Goal: Task Accomplishment & Management: Manage account settings

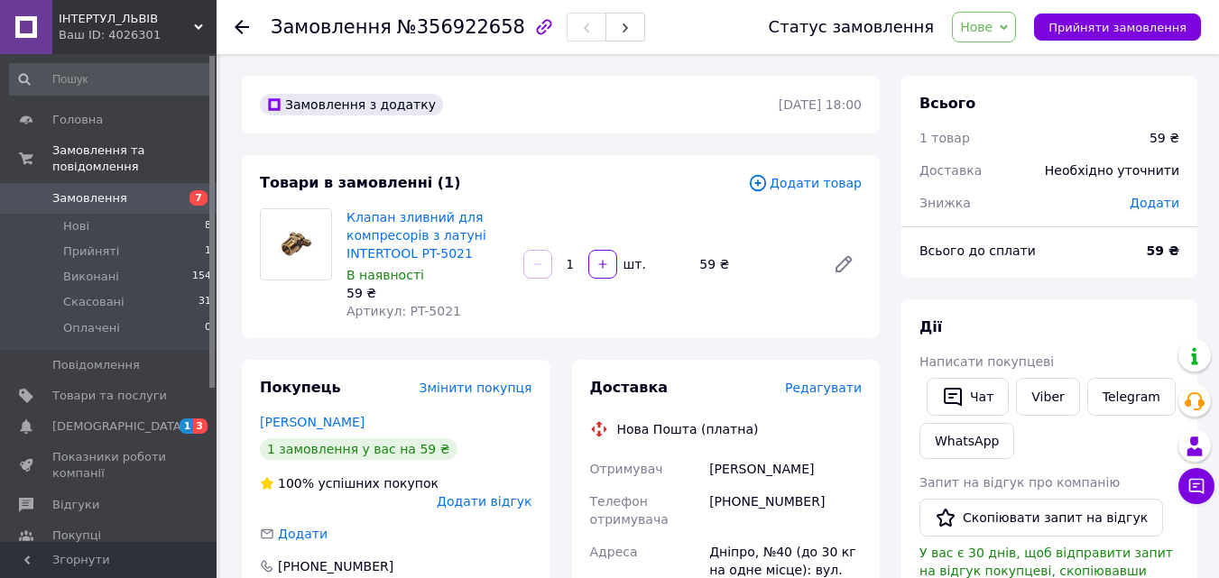
click at [106, 190] on span "Замовлення" at bounding box center [89, 198] width 75 height 16
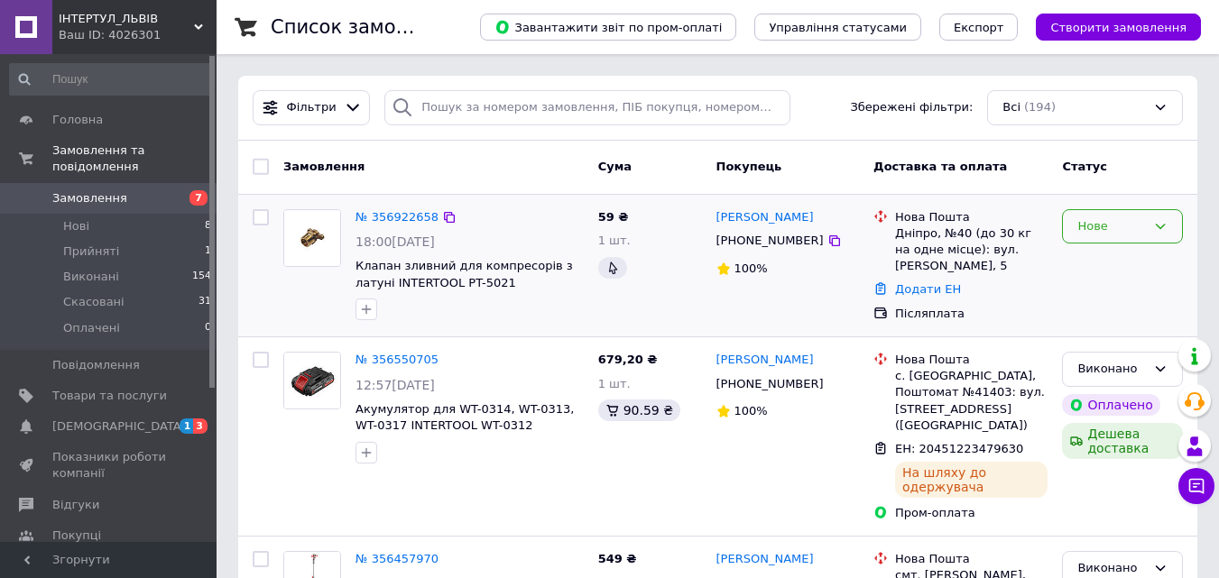
click at [1177, 231] on div "Нове" at bounding box center [1122, 226] width 121 height 35
click at [772, 304] on div "Сергей Суббота +380504524064 100%" at bounding box center [788, 266] width 158 height 128
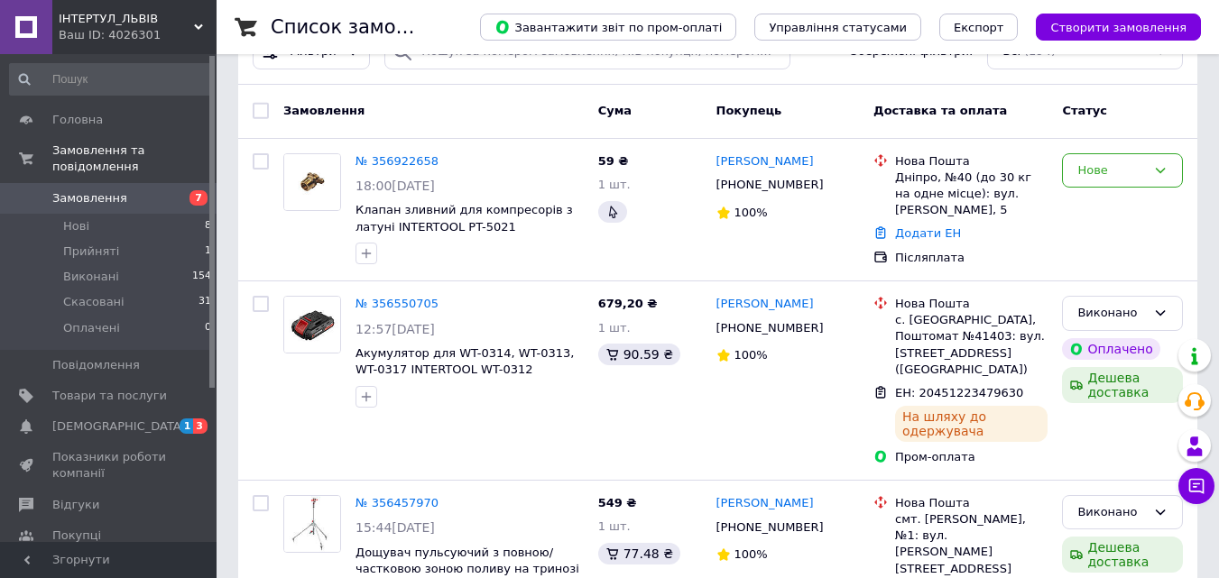
scroll to position [87, 0]
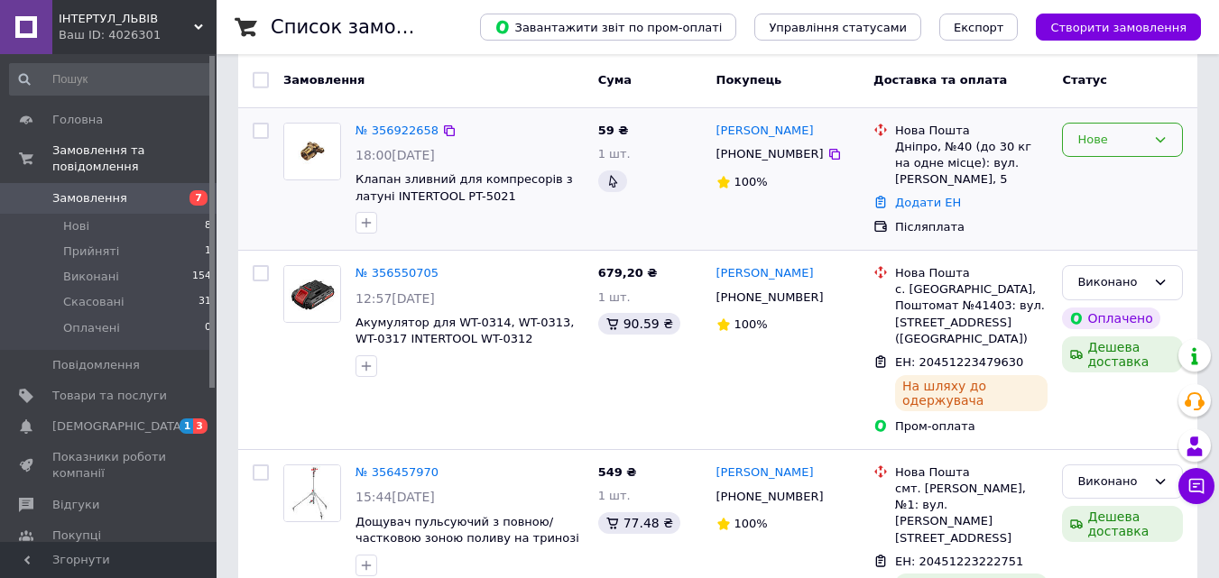
click at [1163, 138] on icon at bounding box center [1160, 140] width 14 height 14
click at [1116, 177] on li "Прийнято" at bounding box center [1122, 177] width 119 height 33
click at [905, 208] on link "Додати ЕН" at bounding box center [928, 203] width 66 height 14
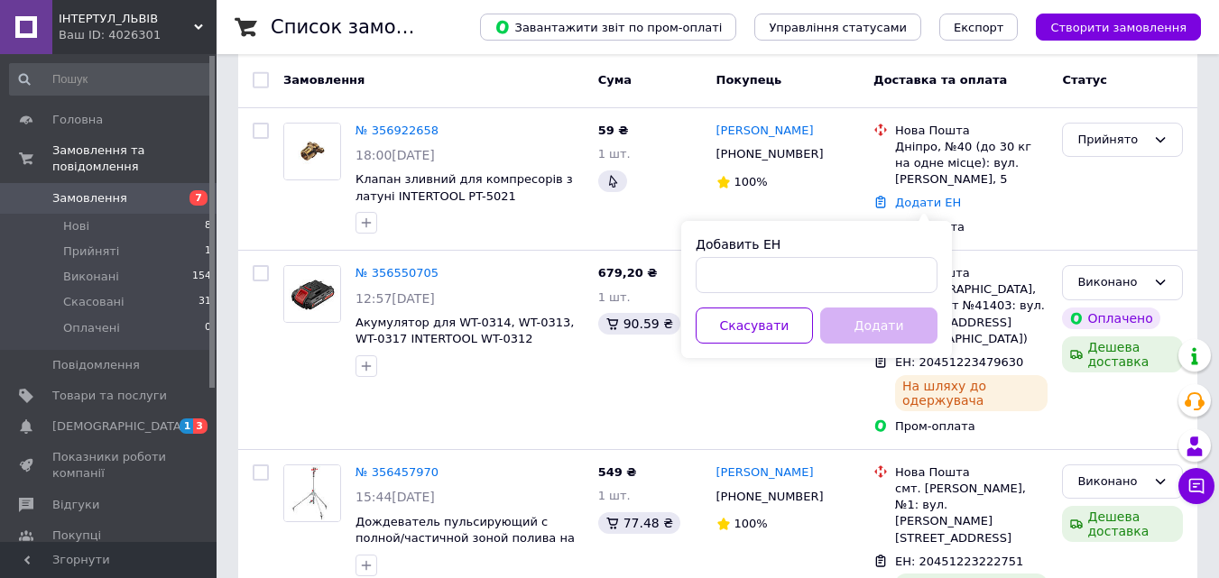
click at [1089, 209] on div "Прийнято" at bounding box center [1122, 179] width 135 height 128
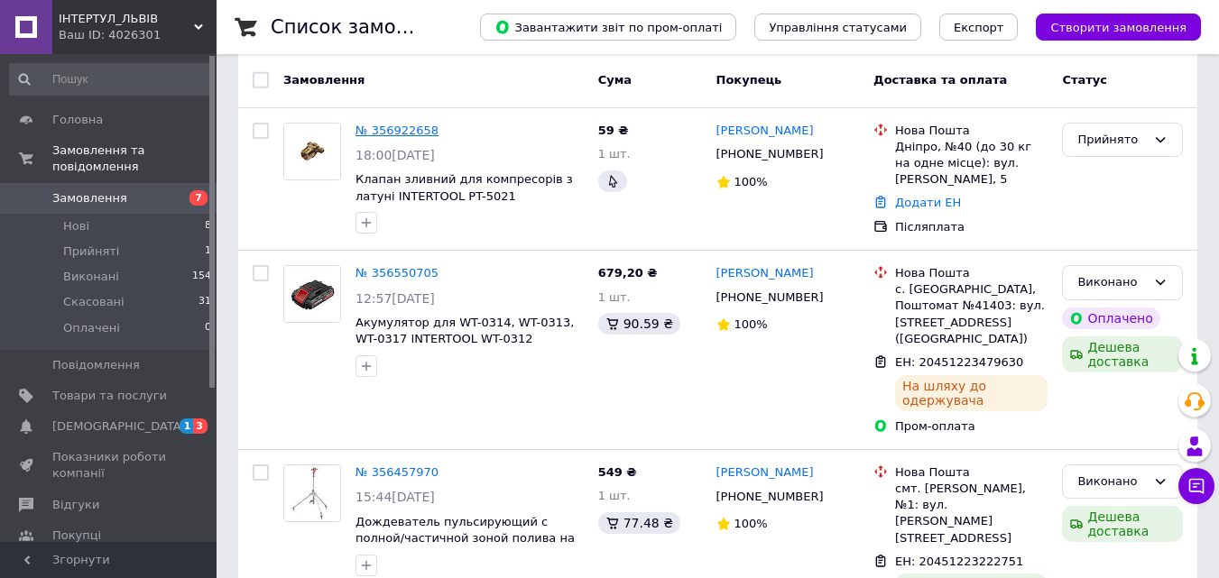
click at [406, 128] on link "№ 356922658" at bounding box center [397, 131] width 83 height 14
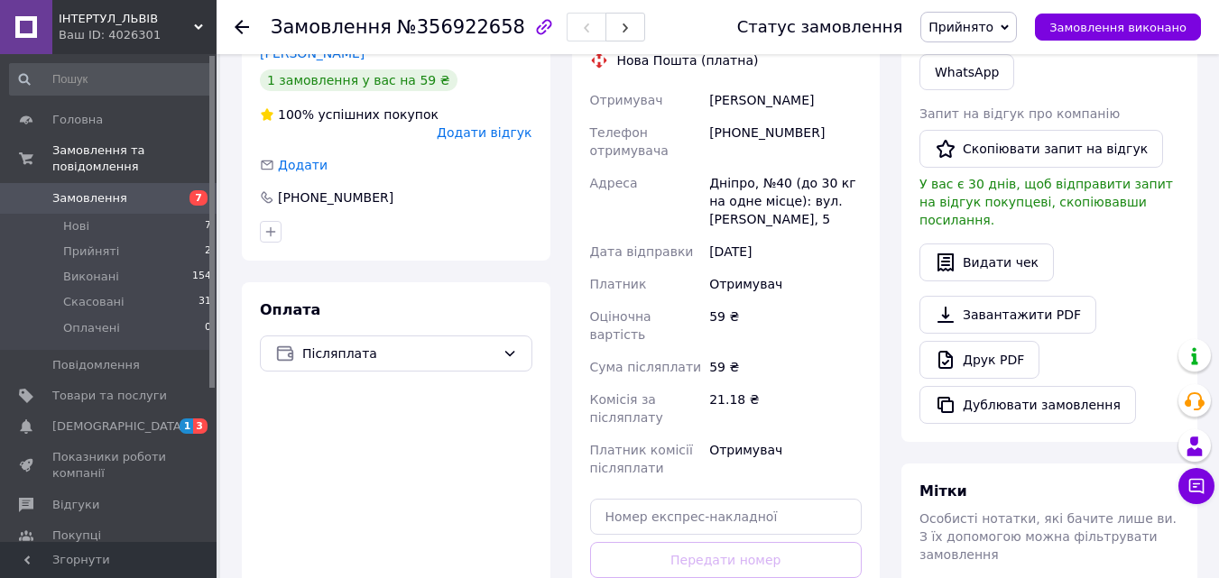
scroll to position [538, 0]
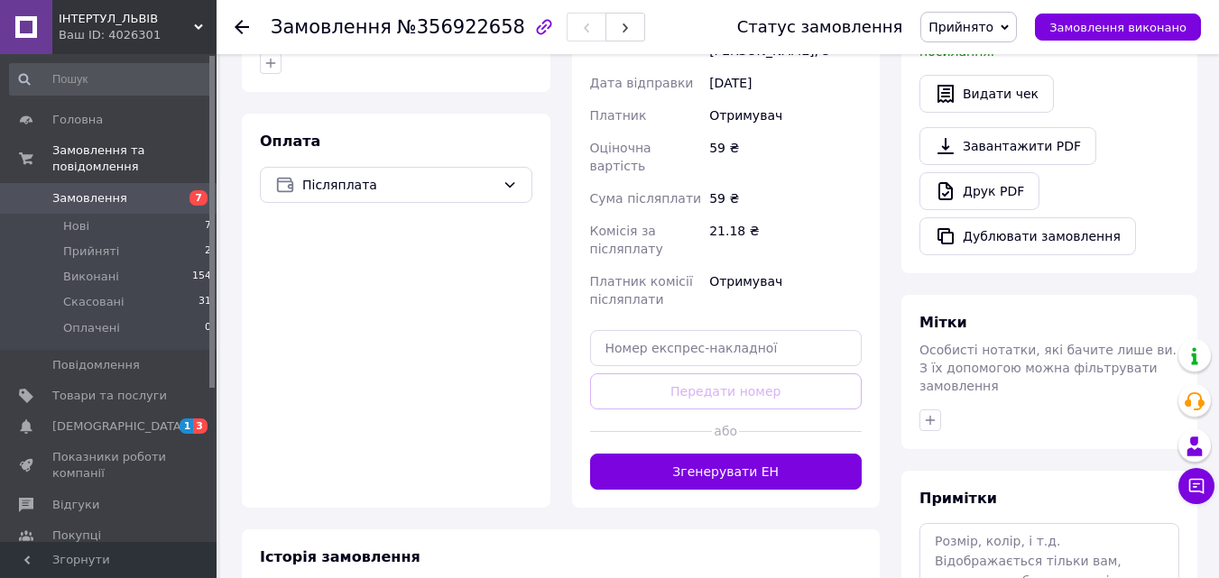
click at [714, 454] on button "Згенерувати ЕН" at bounding box center [726, 472] width 272 height 36
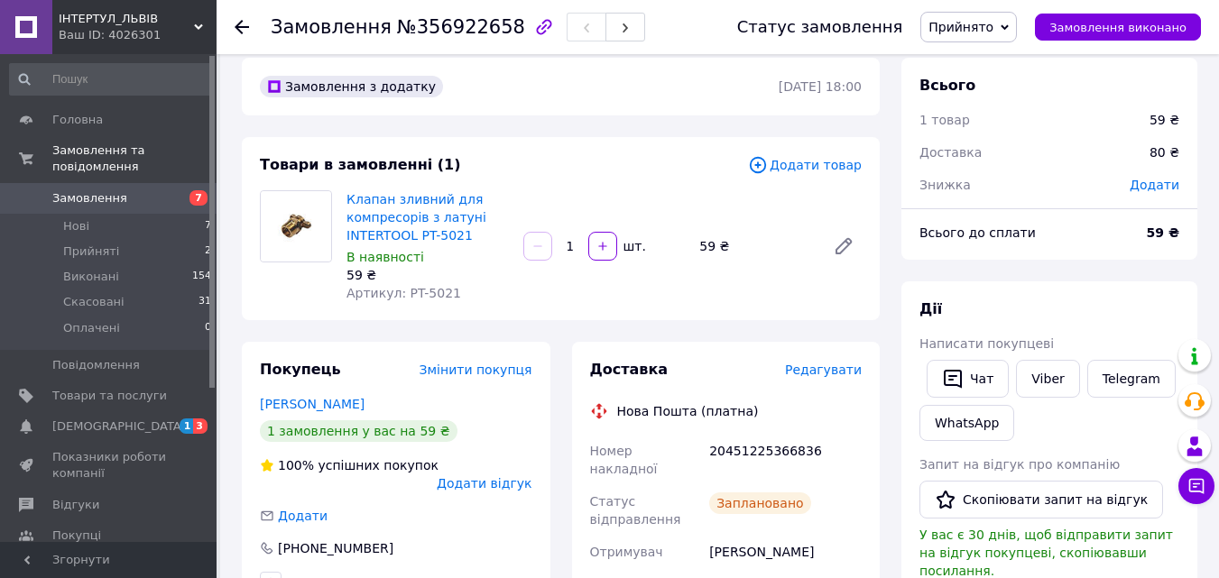
scroll to position [0, 0]
